Goal: Transaction & Acquisition: Purchase product/service

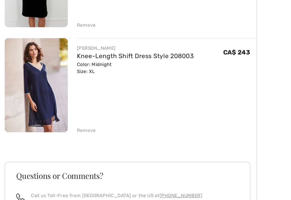
scroll to position [126, 0]
click at [58, 145] on div "Remove" at bounding box center [58, 147] width 13 height 5
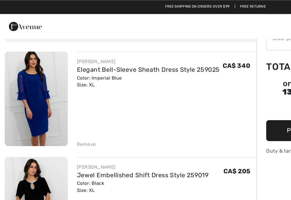
scroll to position [0, 0]
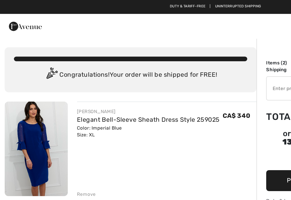
click at [27, 92] on img at bounding box center [24, 101] width 43 height 64
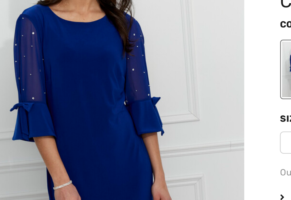
scroll to position [3, 0]
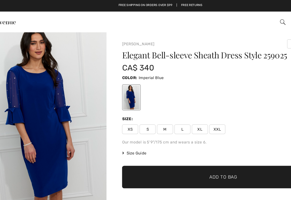
click at [114, 124] on span "Size Guide" at bounding box center [124, 124] width 20 height 5
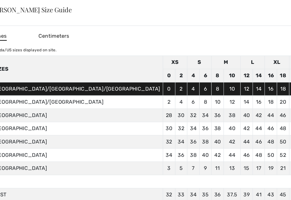
click at [278, 7] on div "✕" at bounding box center [280, 7] width 5 height 11
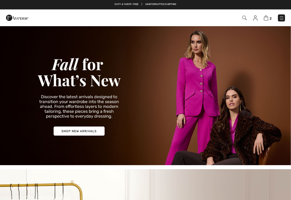
checkbox input "true"
click at [268, 16] on img at bounding box center [266, 17] width 4 height 5
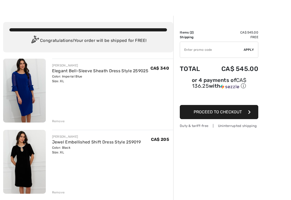
scroll to position [10, 0]
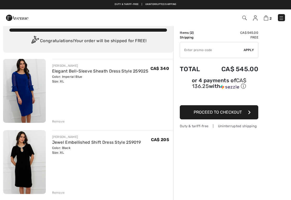
click at [69, 76] on div "Color: Imperial Blue Size: XL" at bounding box center [100, 78] width 97 height 9
click at [27, 96] on img at bounding box center [24, 91] width 43 height 64
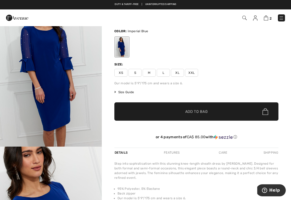
click at [267, 18] on img at bounding box center [266, 17] width 4 height 5
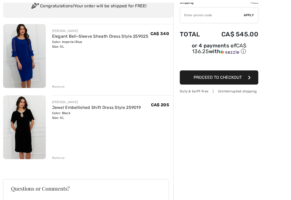
scroll to position [44, 0]
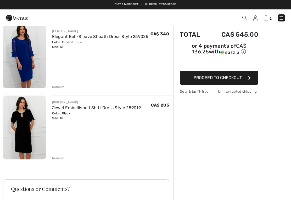
click at [63, 109] on link "Jewel Embellished Shift Dress Style 259019" at bounding box center [96, 107] width 89 height 5
